Goal: Transaction & Acquisition: Subscribe to service/newsletter

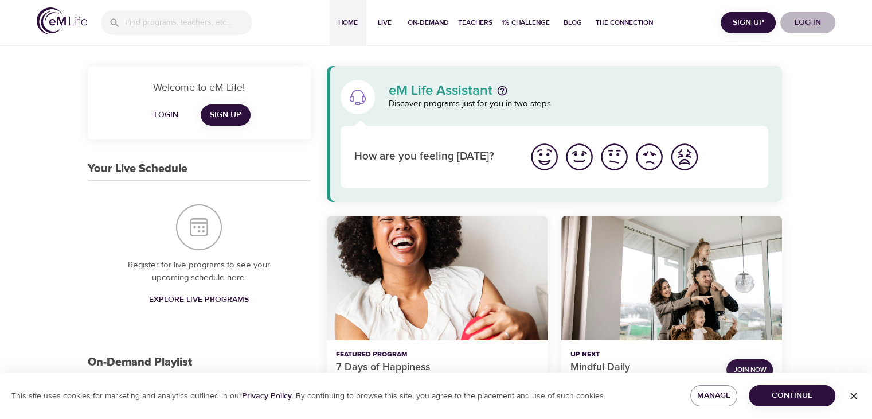
click at [811, 22] on span "Log in" at bounding box center [808, 22] width 46 height 14
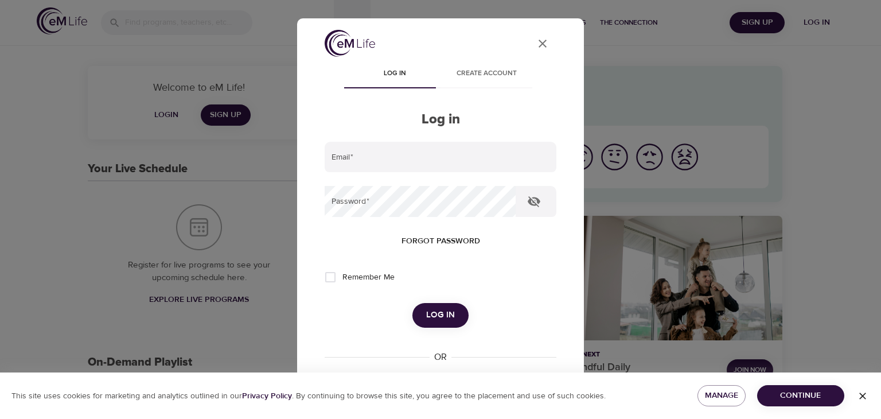
type input "[EMAIL_ADDRESS][US_STATE][DOMAIN_NAME]"
click at [448, 313] on span "Log in" at bounding box center [440, 314] width 29 height 15
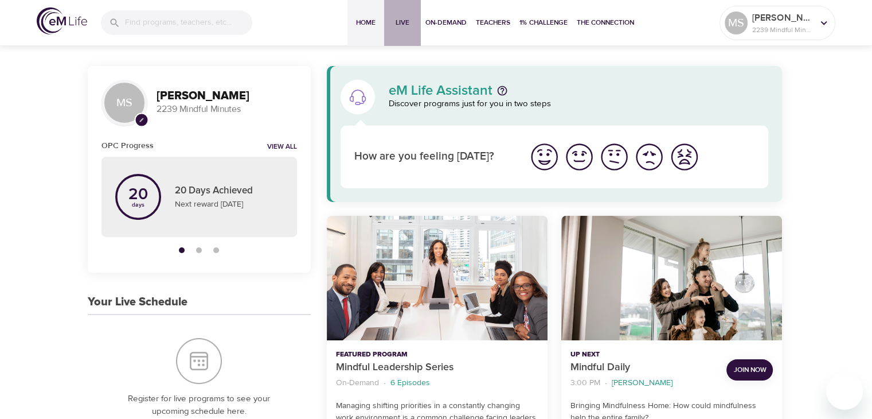
click at [393, 22] on span "Live" at bounding box center [403, 23] width 28 height 12
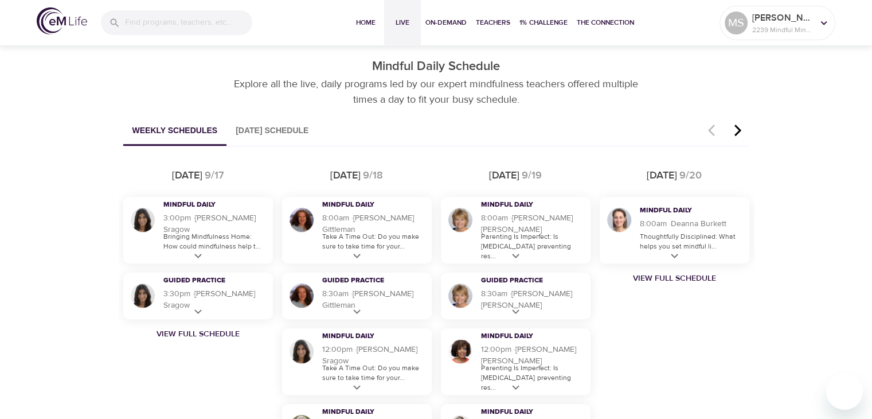
scroll to position [709, 0]
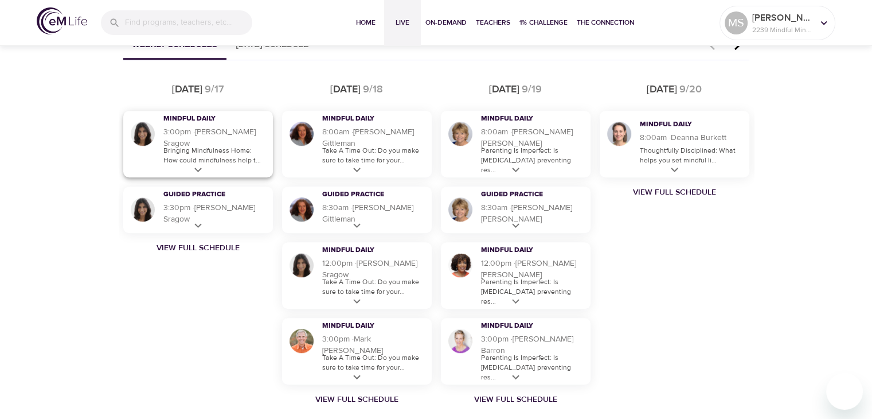
click at [197, 148] on p "Bringing Mindfulness Home: How could mindfulness help t..." at bounding box center [215, 155] width 104 height 19
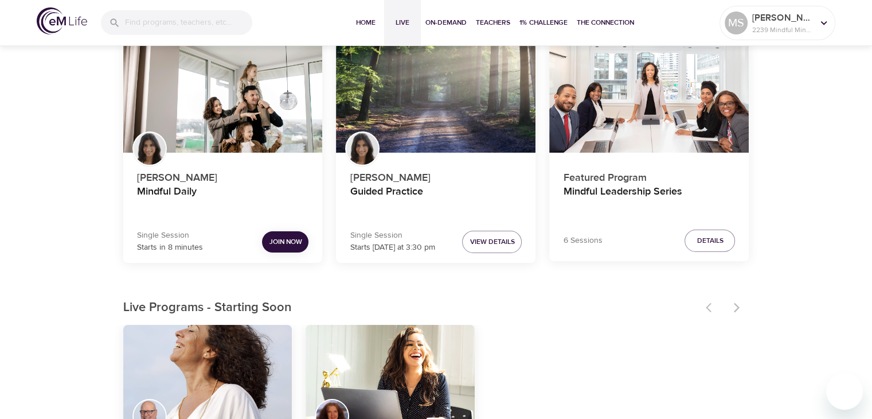
scroll to position [77, 0]
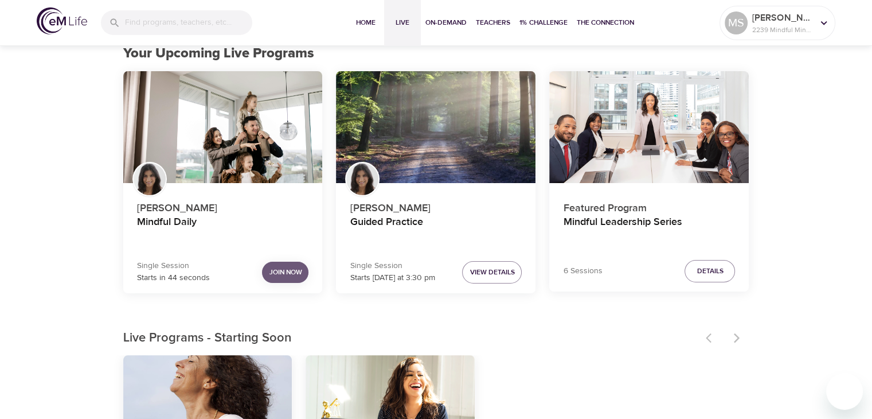
click at [290, 270] on span "Join Now" at bounding box center [285, 272] width 33 height 12
